Goal: Use online tool/utility

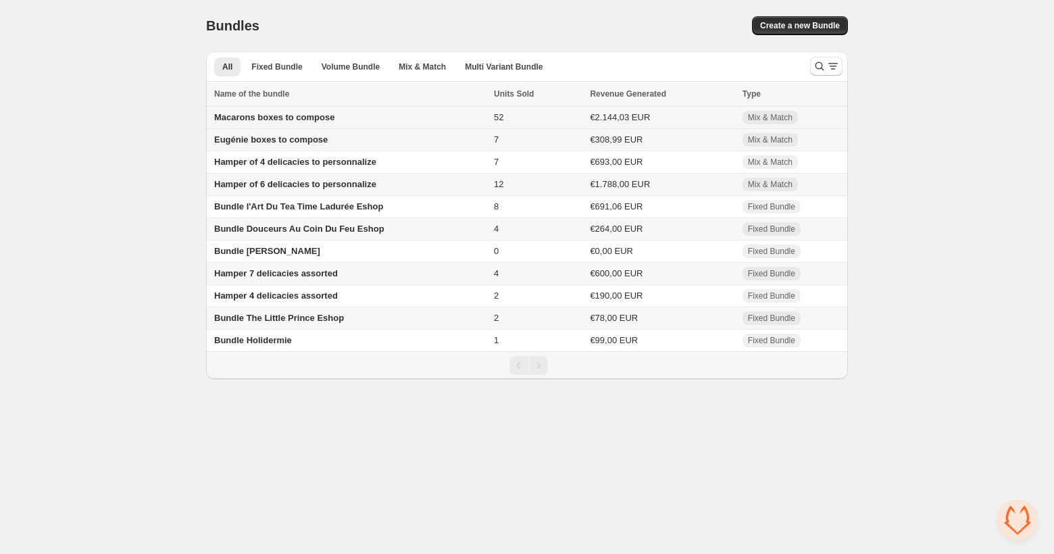
click at [282, 119] on span "Macarons boxes to compose" at bounding box center [274, 117] width 120 height 10
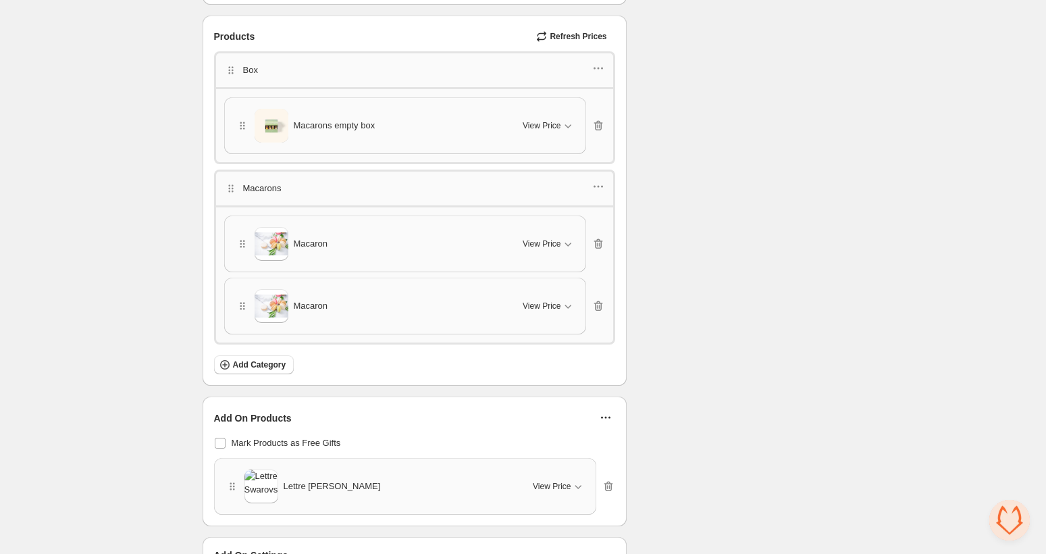
scroll to position [2045, 0]
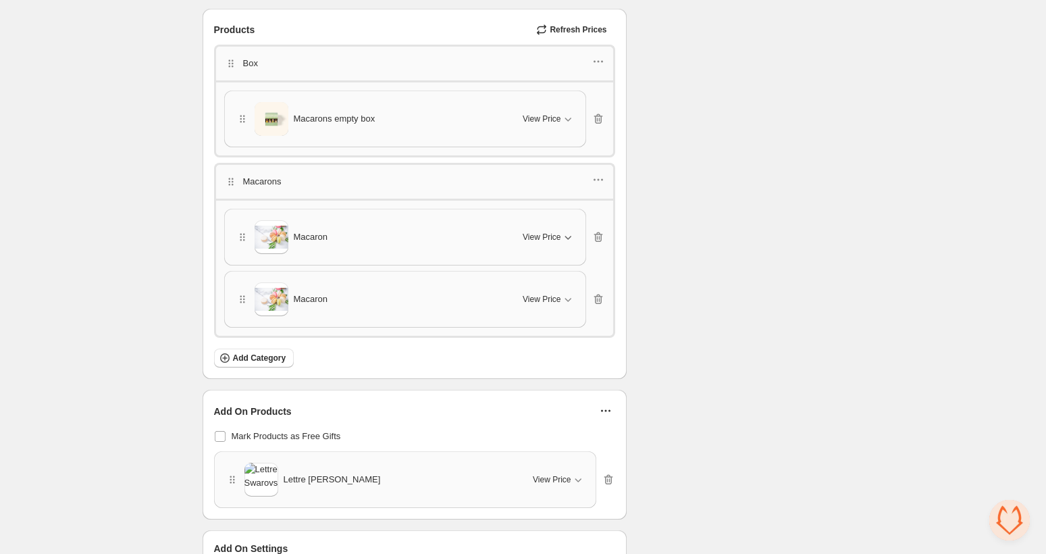
click at [573, 230] on icon "button" at bounding box center [568, 237] width 14 height 14
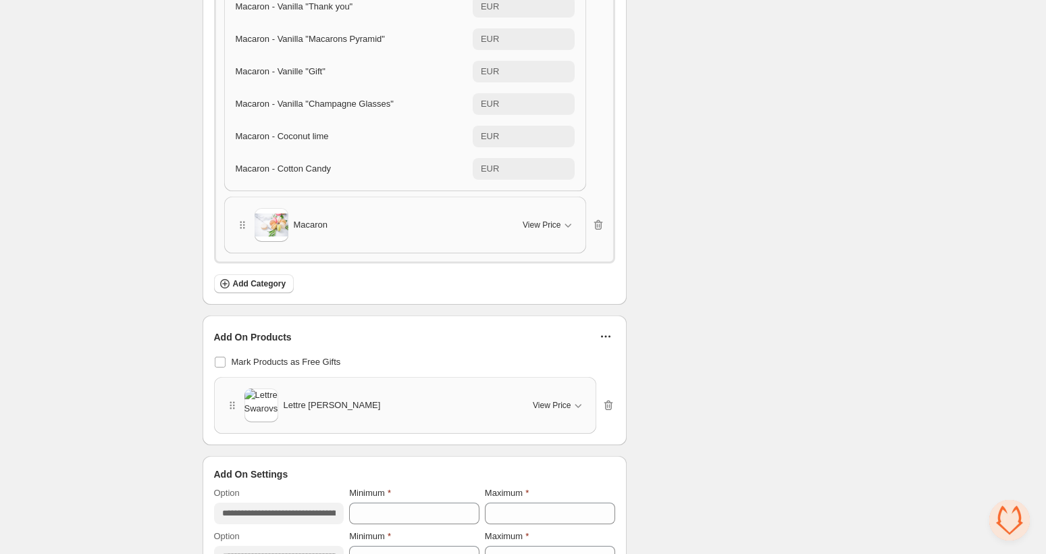
scroll to position [2764, 0]
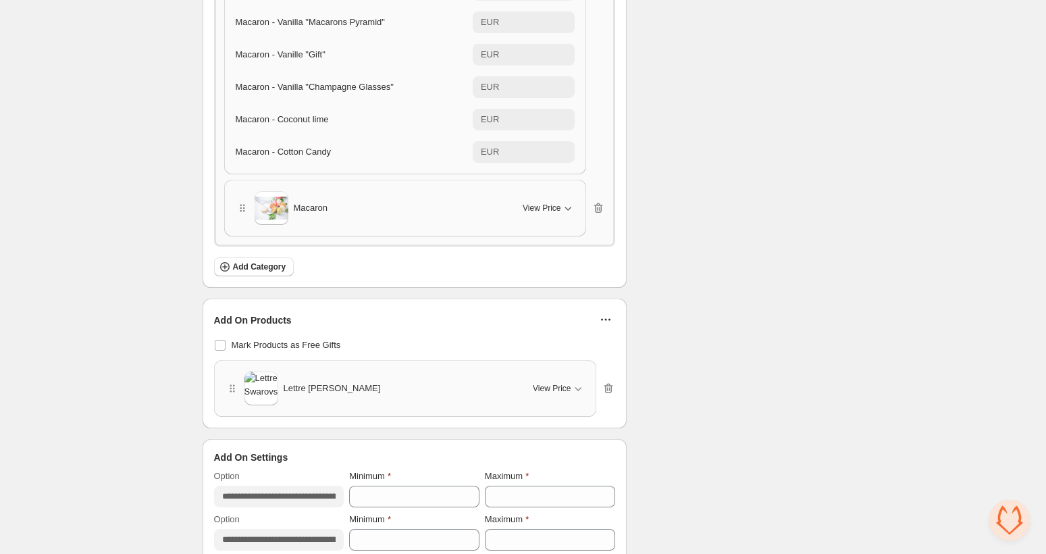
click at [569, 205] on icon "button" at bounding box center [568, 208] width 14 height 14
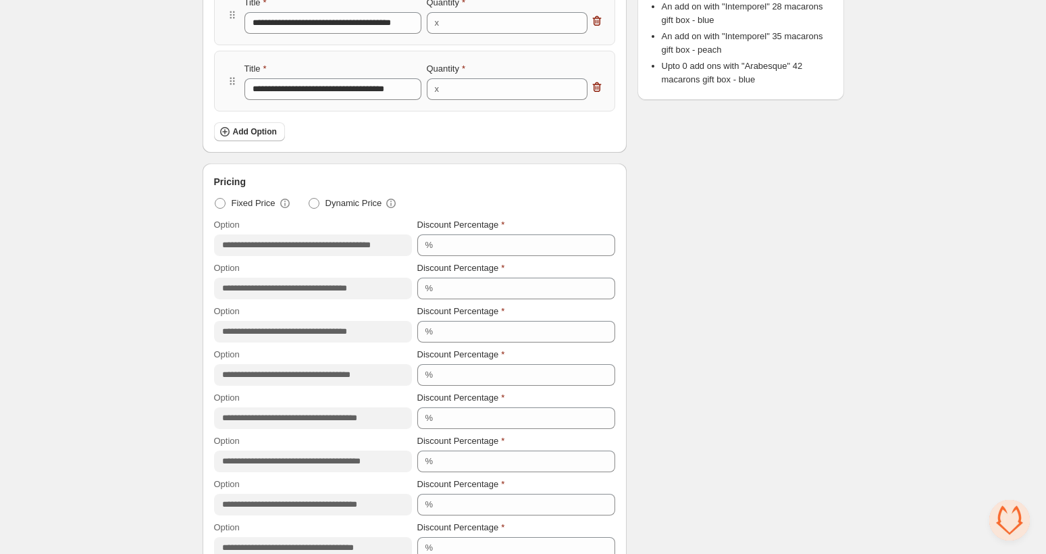
scroll to position [903, 0]
